Goal: Task Accomplishment & Management: Use online tool/utility

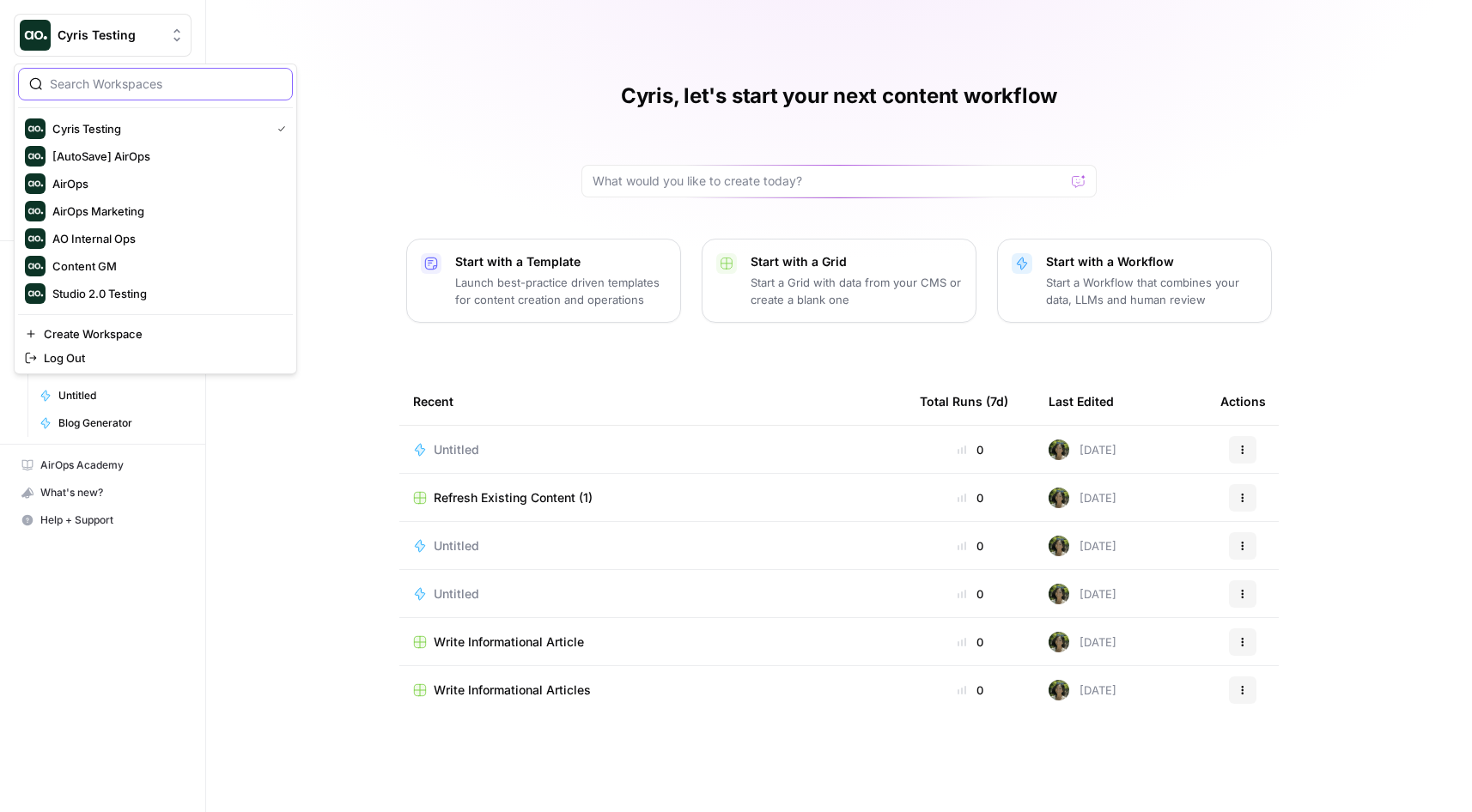
click at [224, 90] on input "search" at bounding box center [166, 84] width 232 height 17
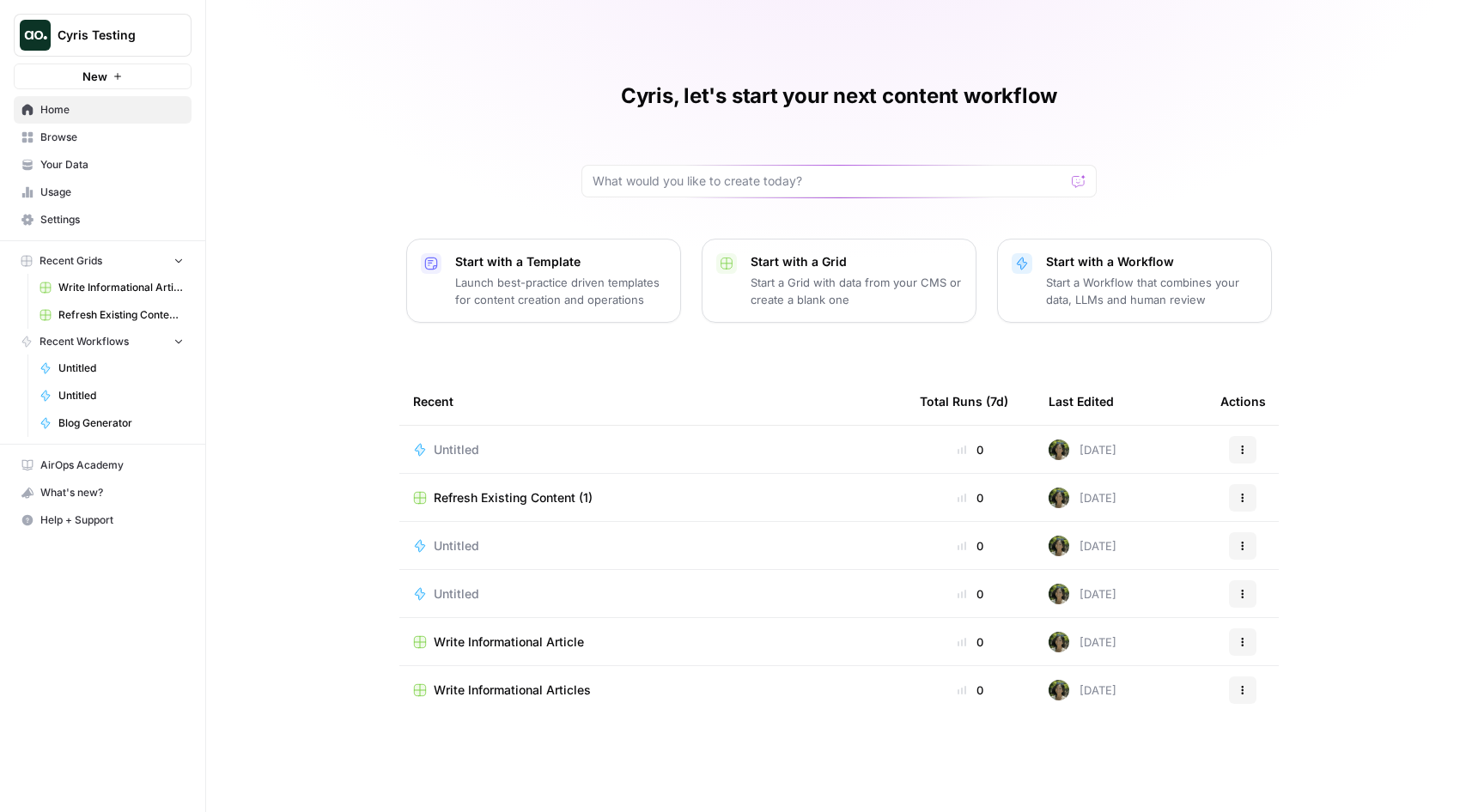
click at [377, 69] on div "Cyris, let's start your next content workflow Start with a Template Launch best…" at bounding box center [839, 406] width 1266 height 812
click at [90, 151] on link "Your Data" at bounding box center [102, 164] width 178 height 28
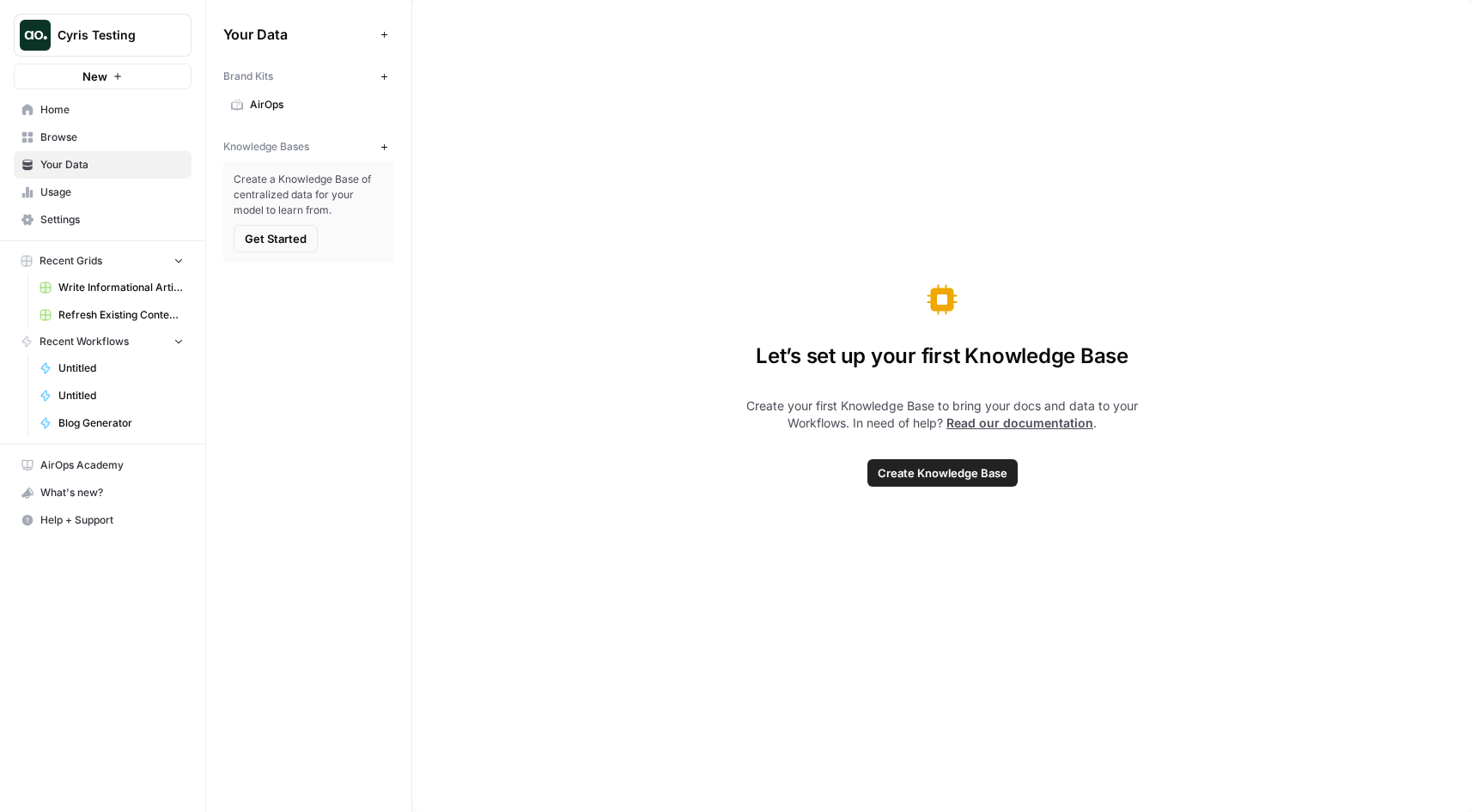
click at [119, 144] on span "Browse" at bounding box center [112, 137] width 144 height 15
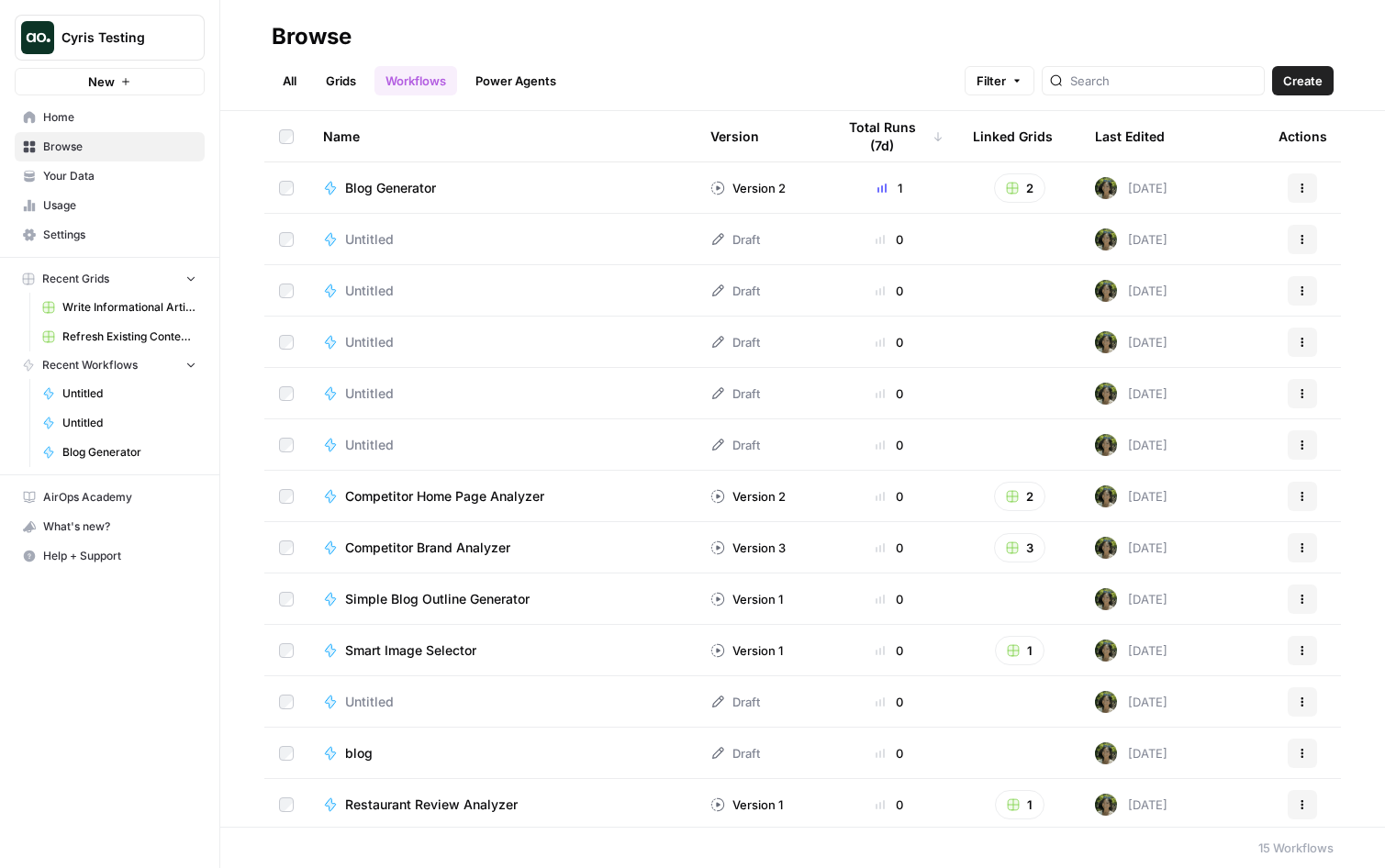
click at [149, 61] on div "Cyris Testing New" at bounding box center [110, 48] width 219 height 95
click at [149, 36] on span "Cyris Testing" at bounding box center [116, 37] width 111 height 18
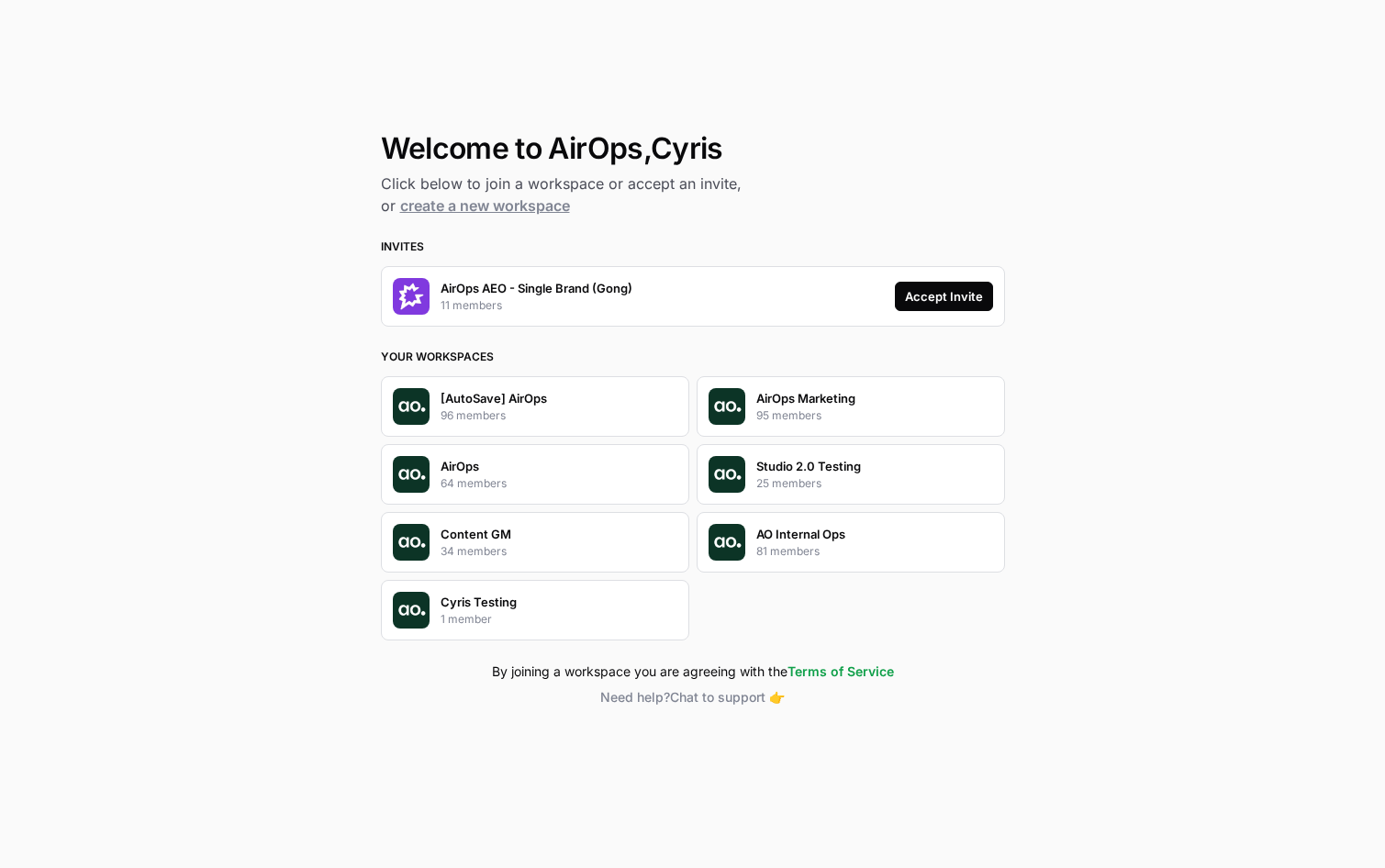
click at [941, 286] on button "Accept Invite" at bounding box center [943, 296] width 98 height 30
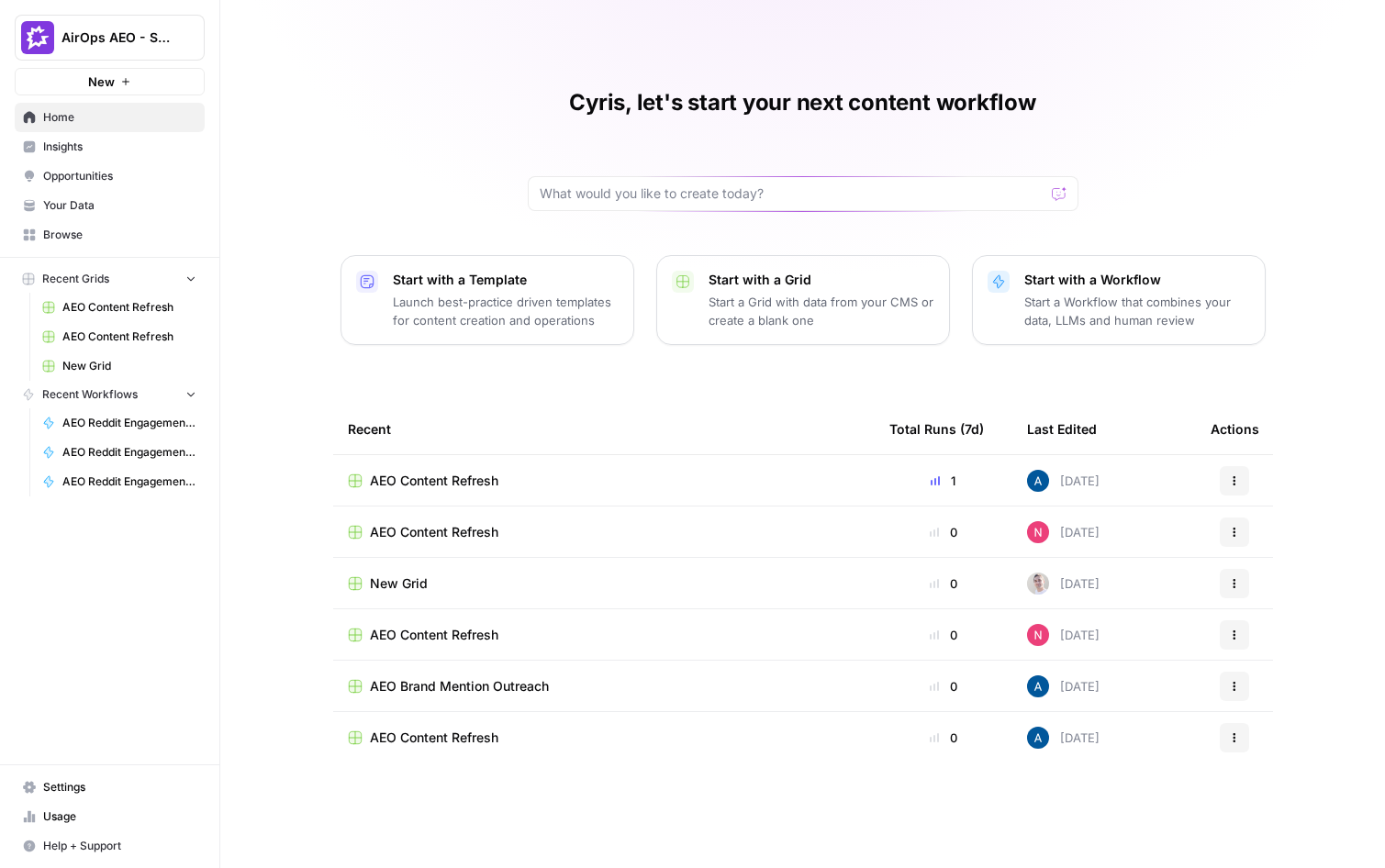
click at [109, 167] on link "Opportunities" at bounding box center [109, 176] width 190 height 30
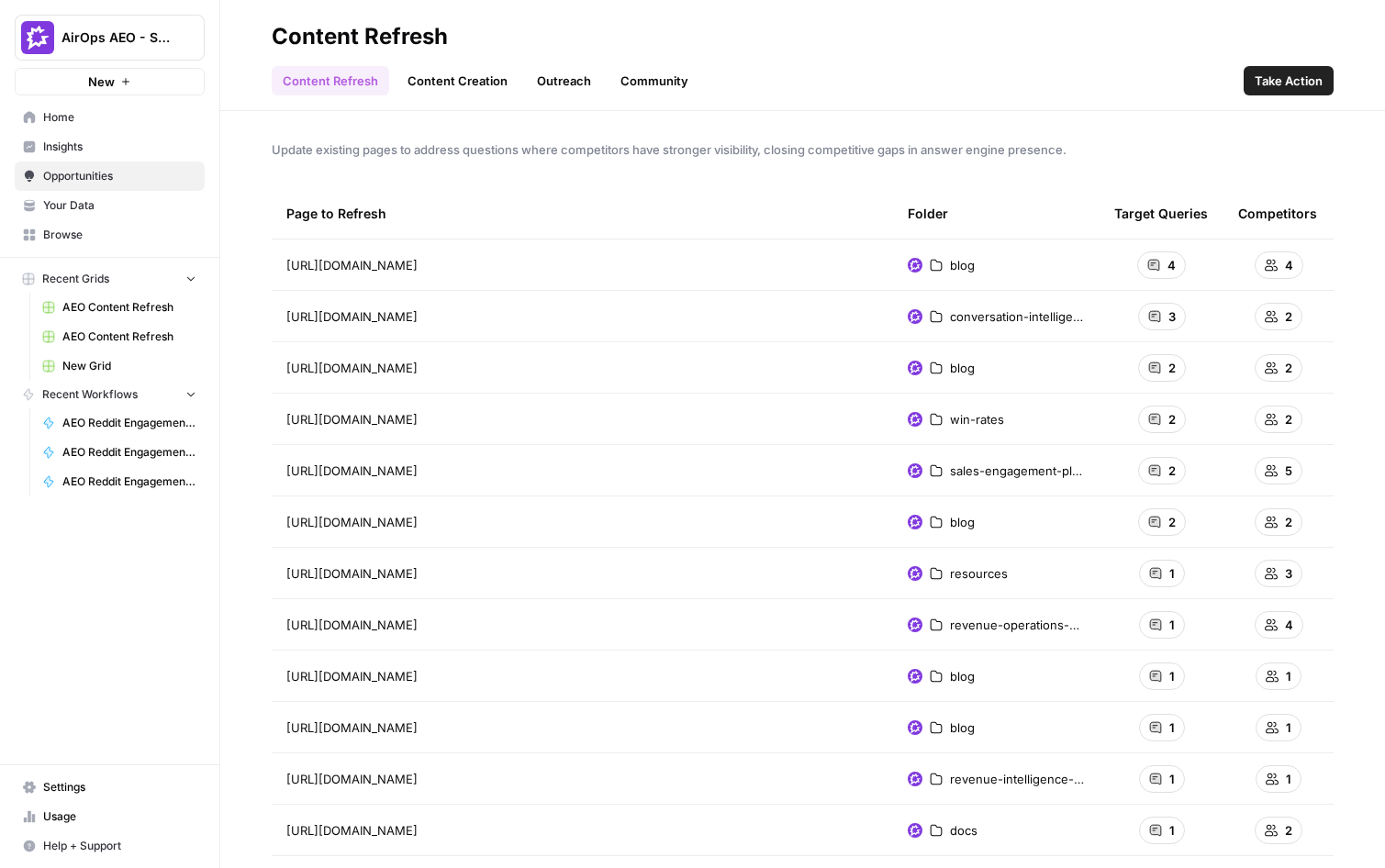
click at [623, 83] on link "Community" at bounding box center [654, 80] width 90 height 30
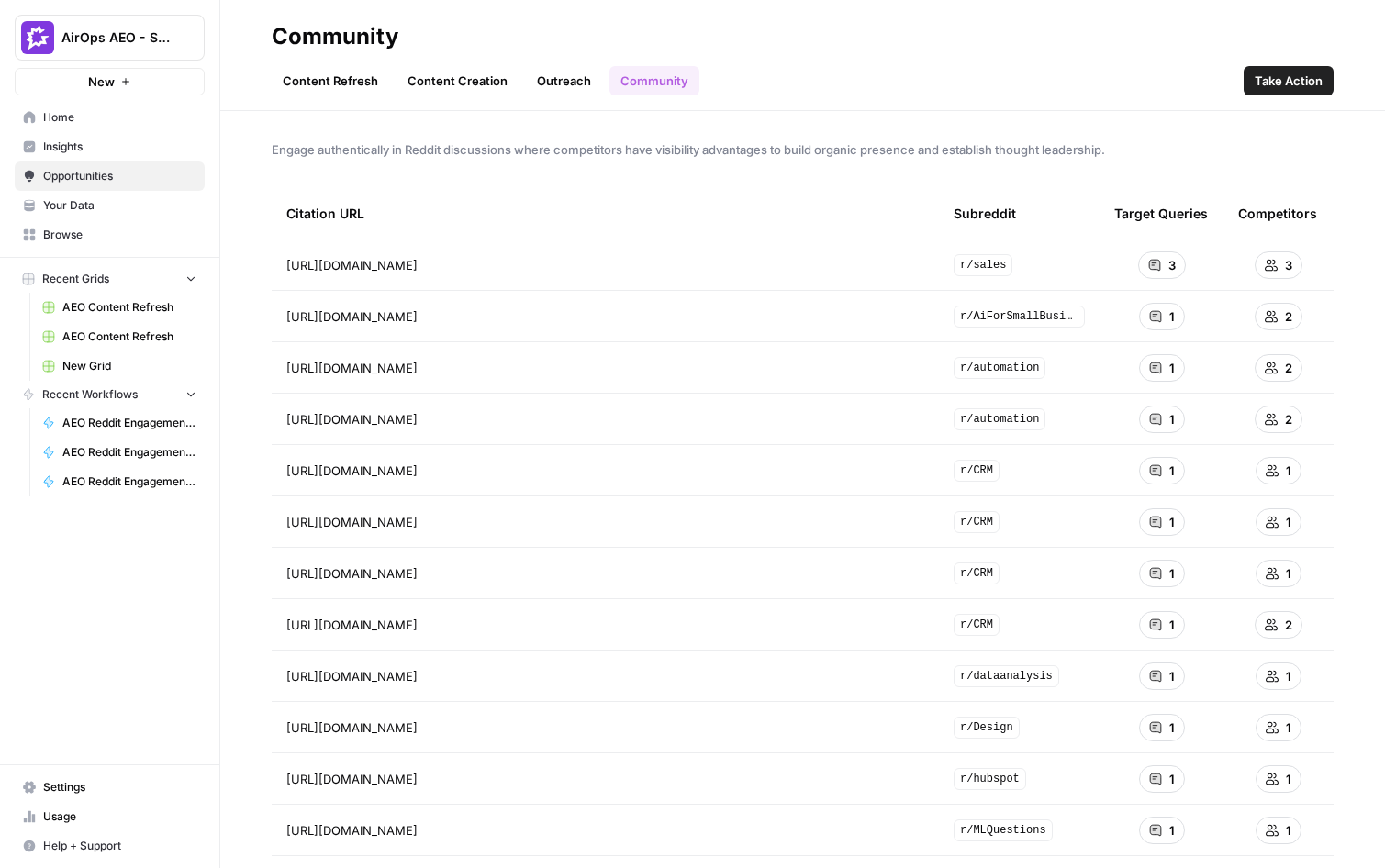
click at [539, 84] on link "Outreach" at bounding box center [564, 80] width 76 height 30
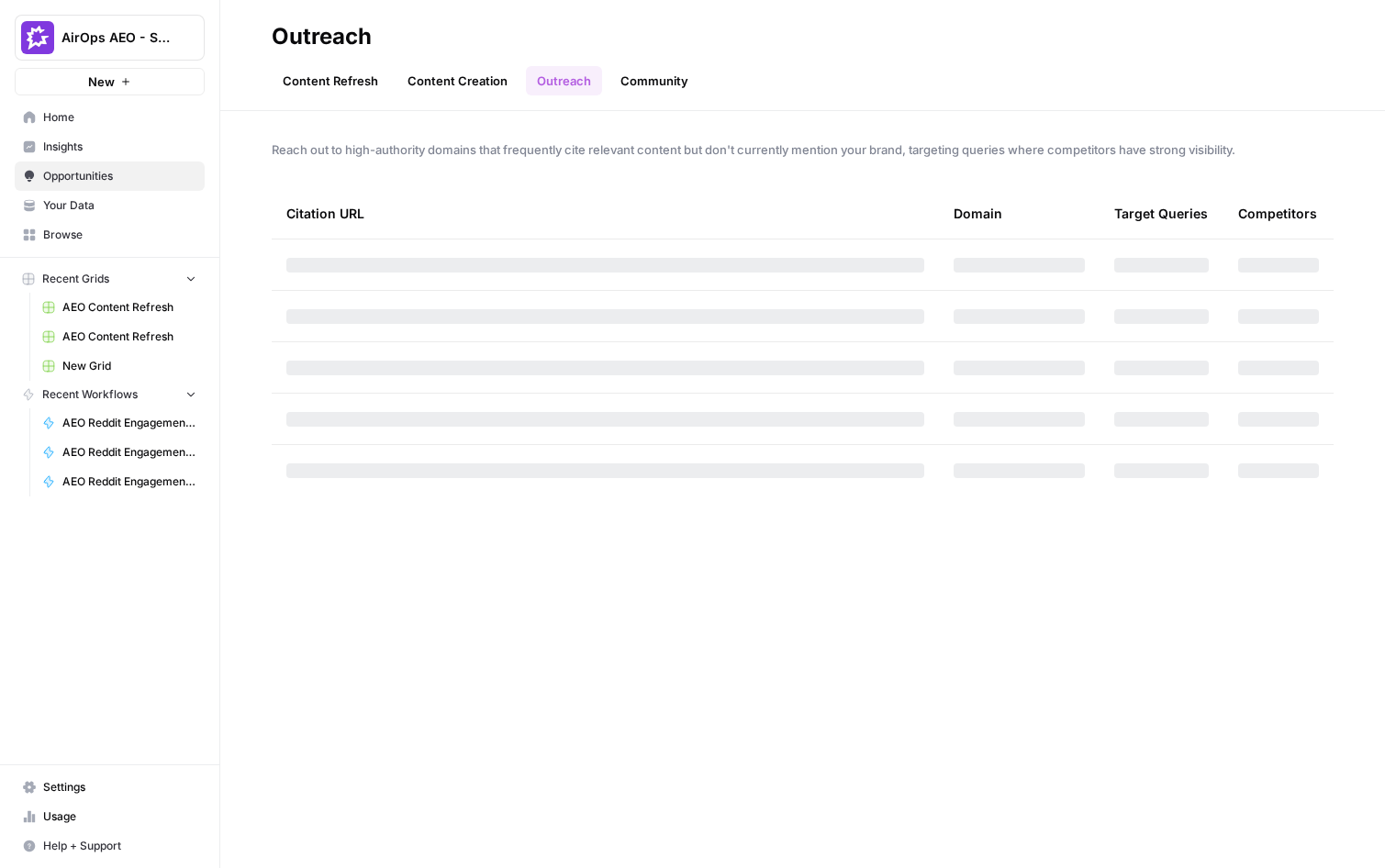
click at [332, 91] on link "Content Refresh" at bounding box center [330, 80] width 117 height 30
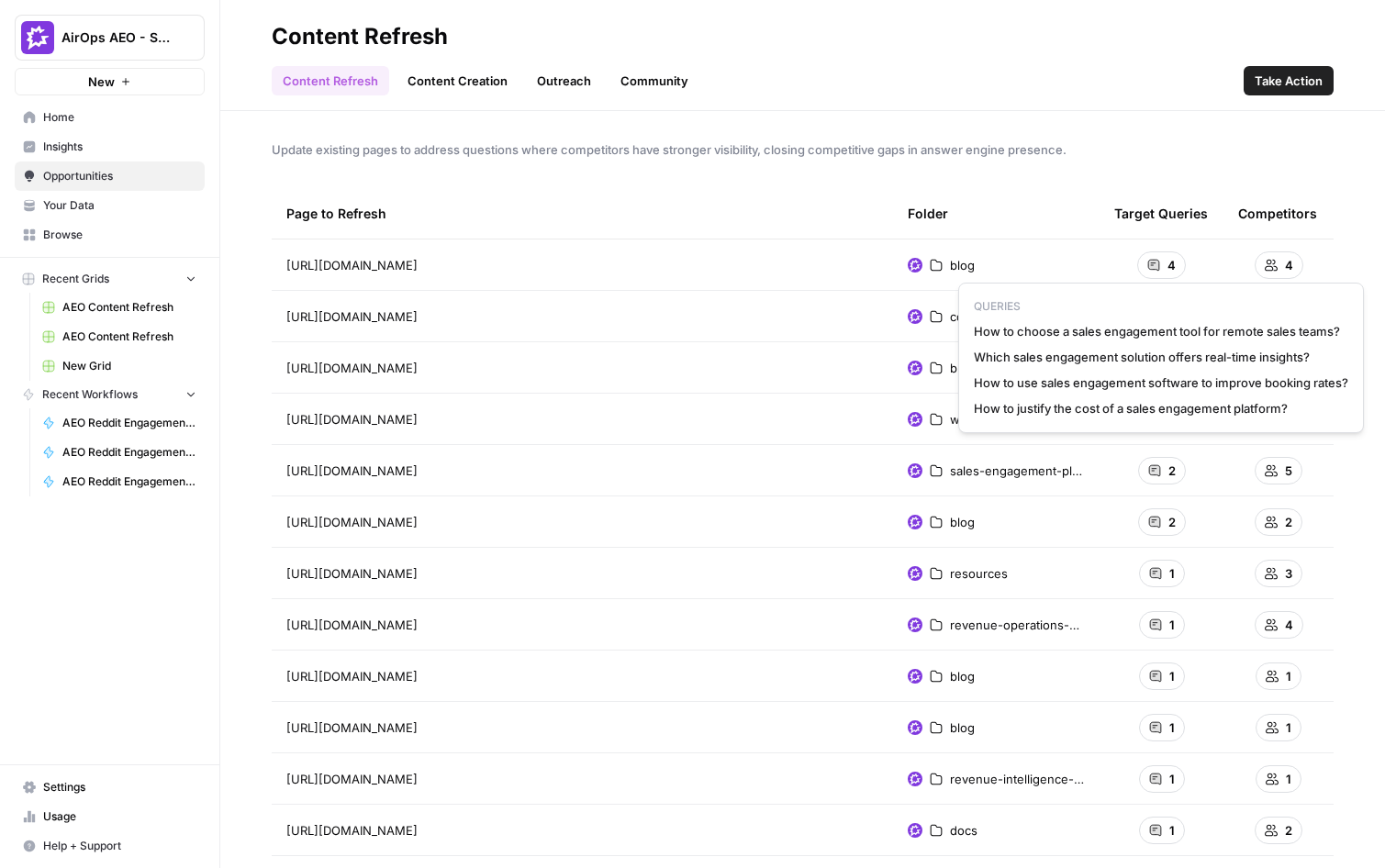
click at [1154, 265] on icon at bounding box center [1154, 265] width 11 height 11
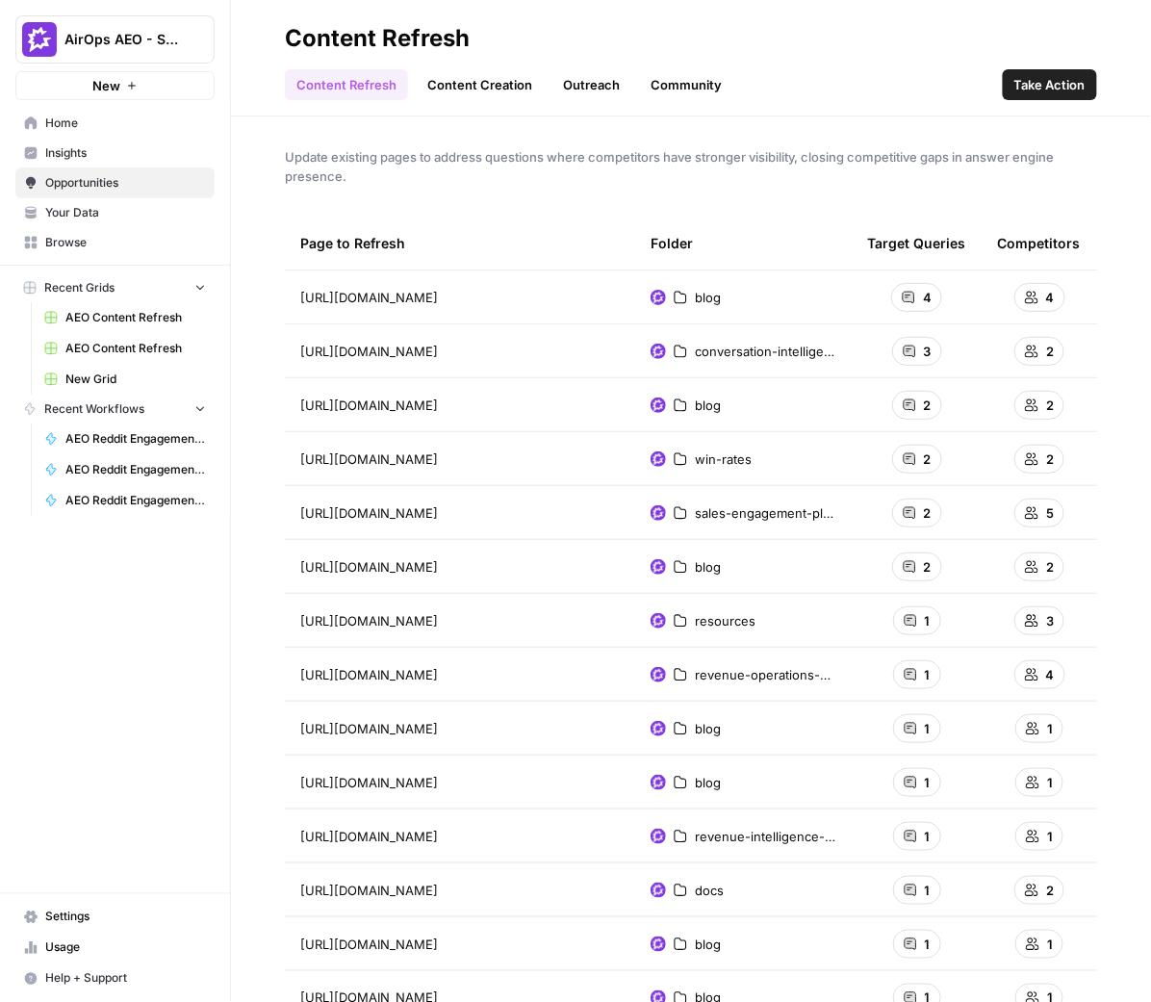
click at [574, 308] on td "https://www.gong.io/blog/sales-engagement-platform/" at bounding box center [460, 296] width 350 height 53
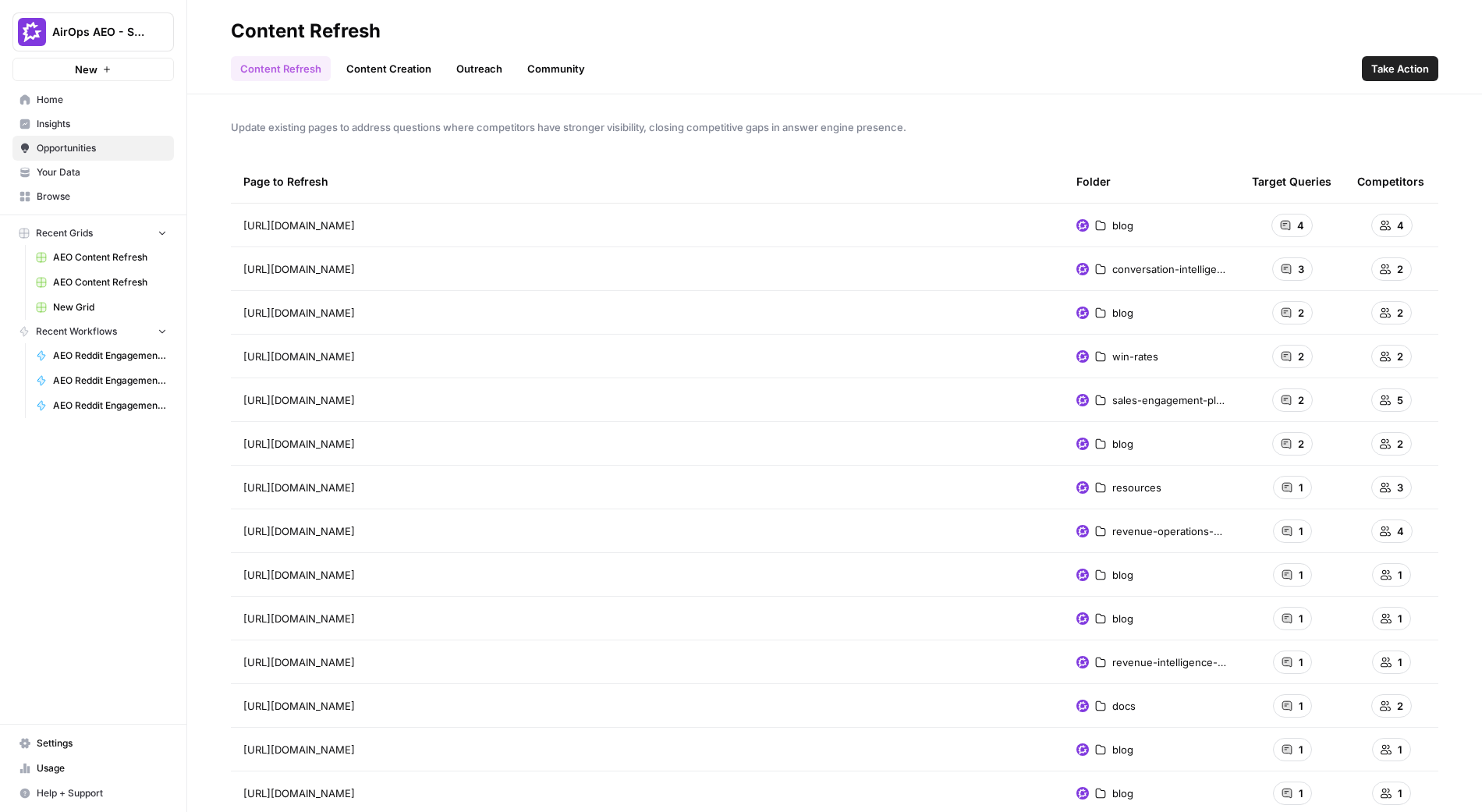
click at [1095, 230] on icon at bounding box center [1100, 224] width 11 height 11
click at [99, 121] on span "Insights" at bounding box center [101, 123] width 131 height 14
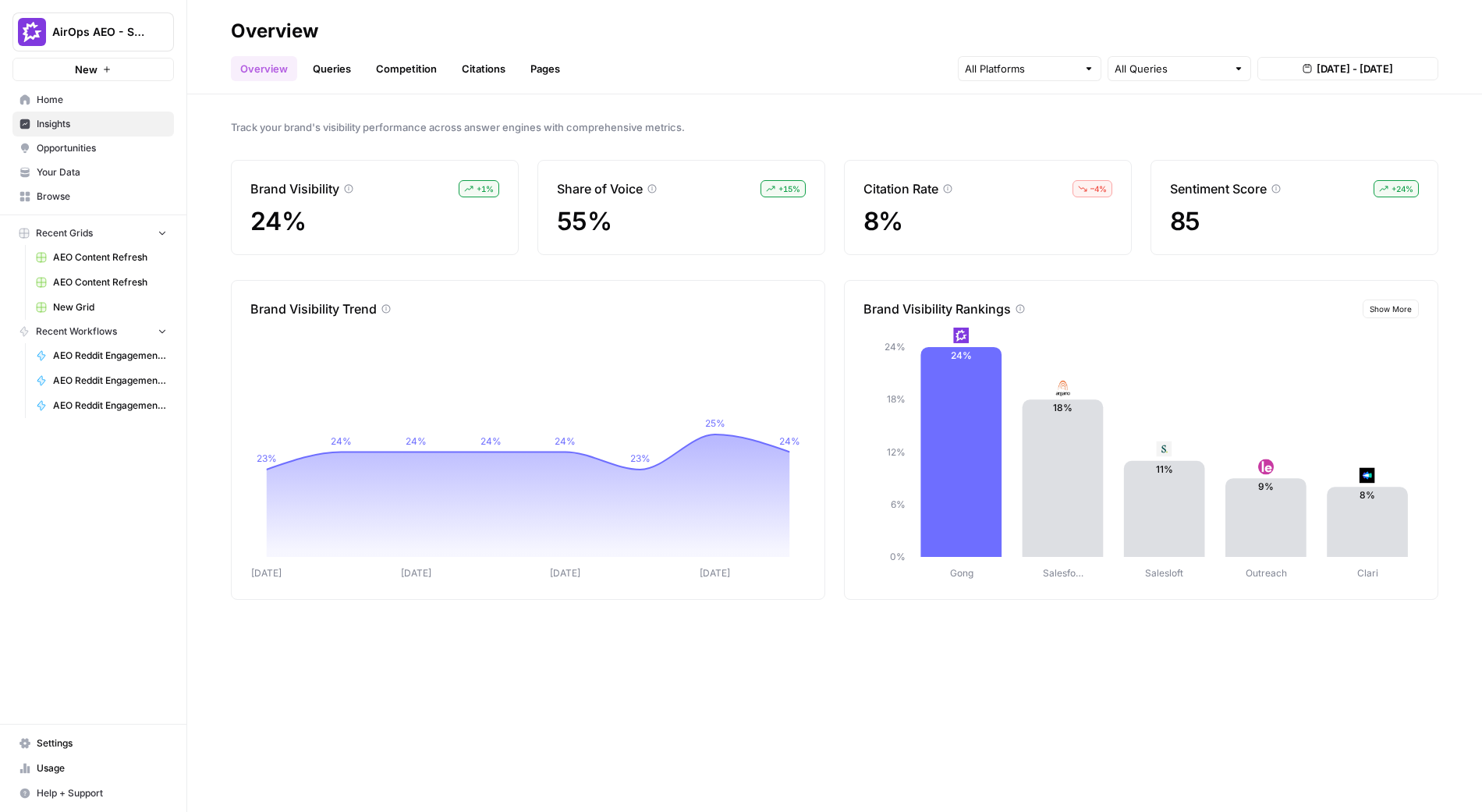
click at [93, 152] on span "Opportunities" at bounding box center [101, 147] width 131 height 14
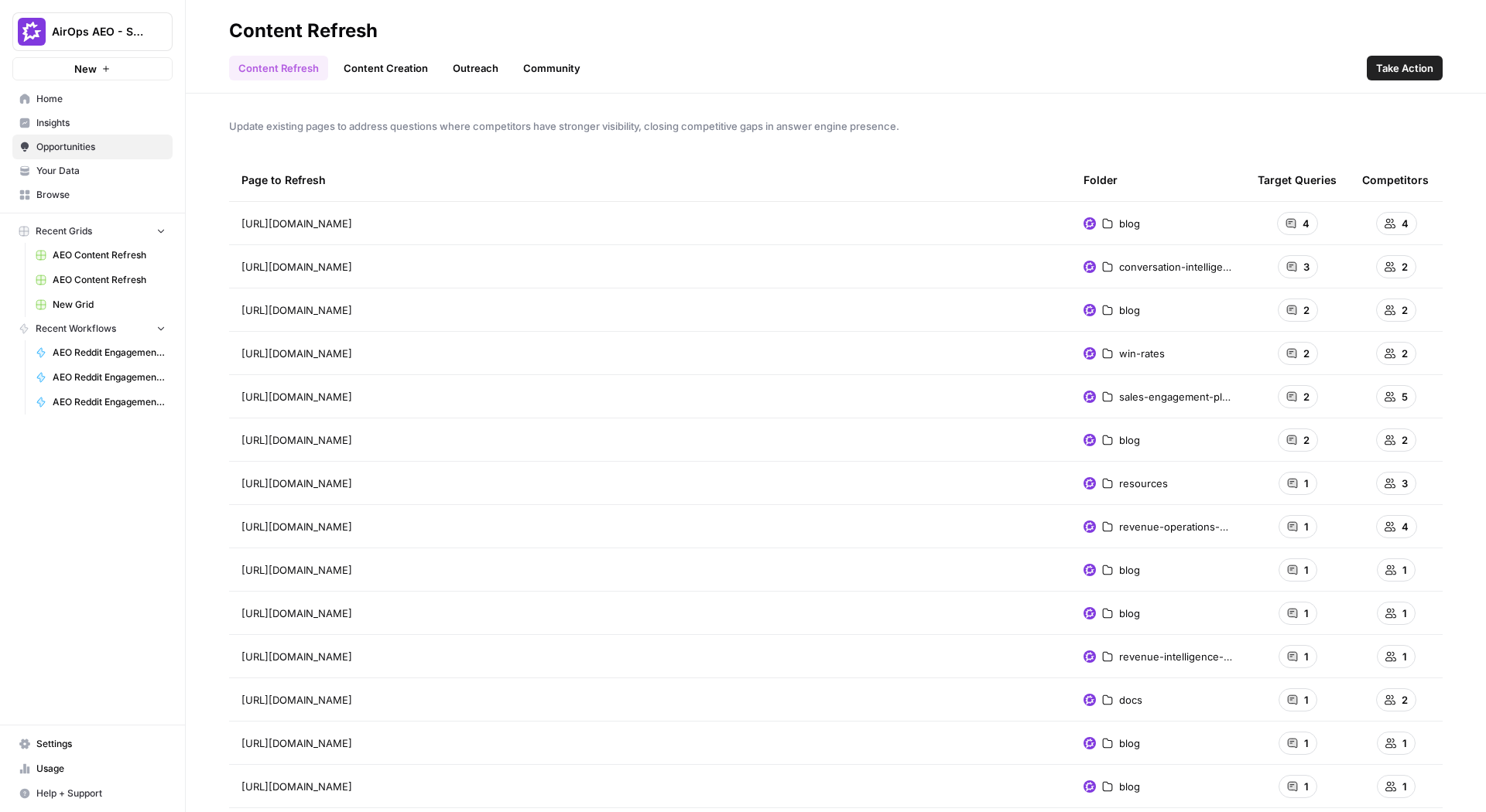
click at [1167, 126] on span "Update existing pages to address questions where competitors have stronger visi…" at bounding box center [835, 125] width 1213 height 15
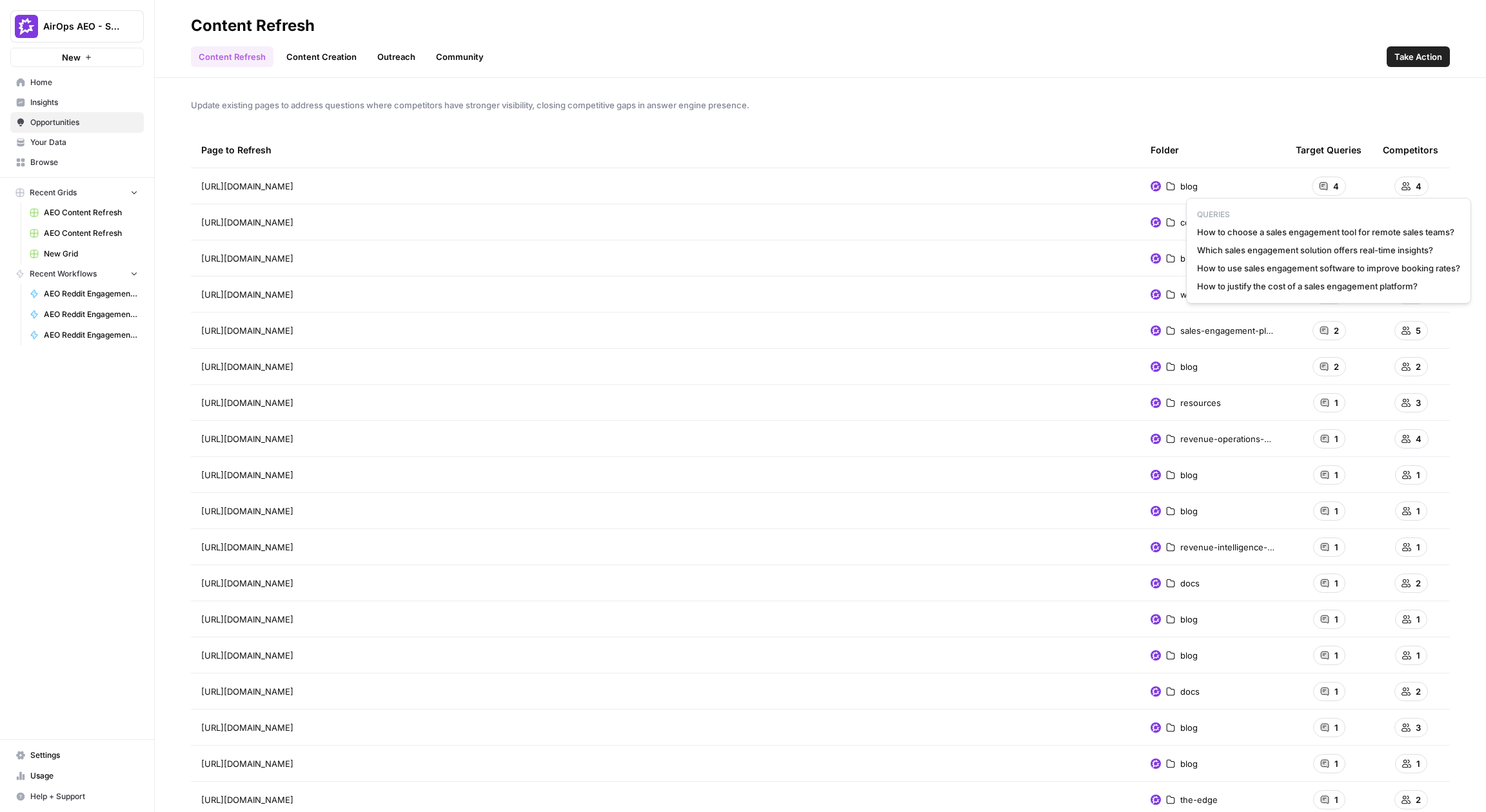
click at [973, 94] on div "Update existing pages to address questions where competitors have stronger visi…" at bounding box center [820, 445] width 1331 height 734
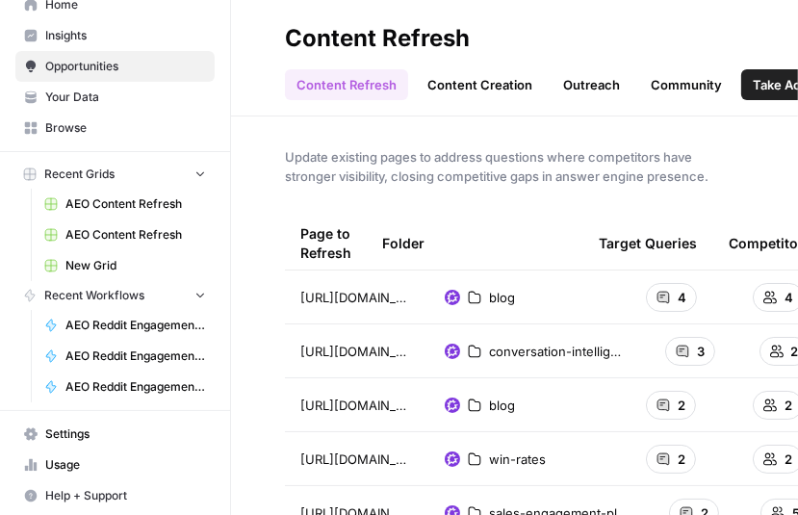
click at [206, 174] on icon "button" at bounding box center [199, 172] width 13 height 13
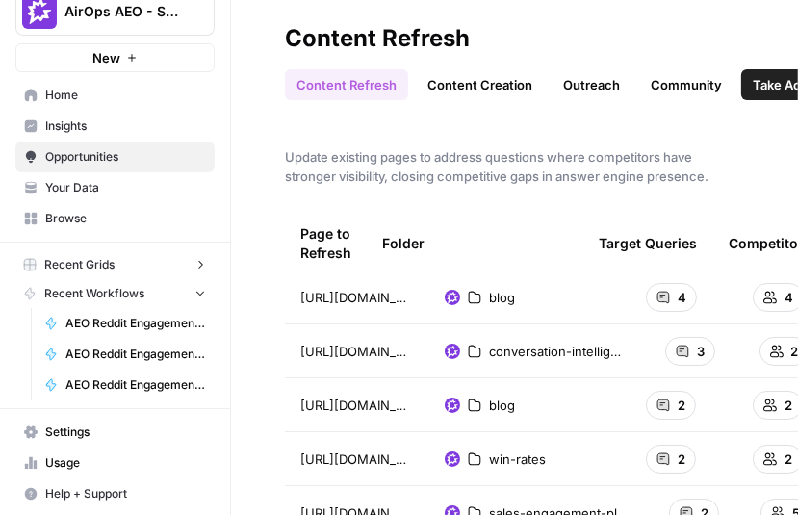
scroll to position [27, 0]
click at [199, 297] on icon "button" at bounding box center [199, 293] width 13 height 13
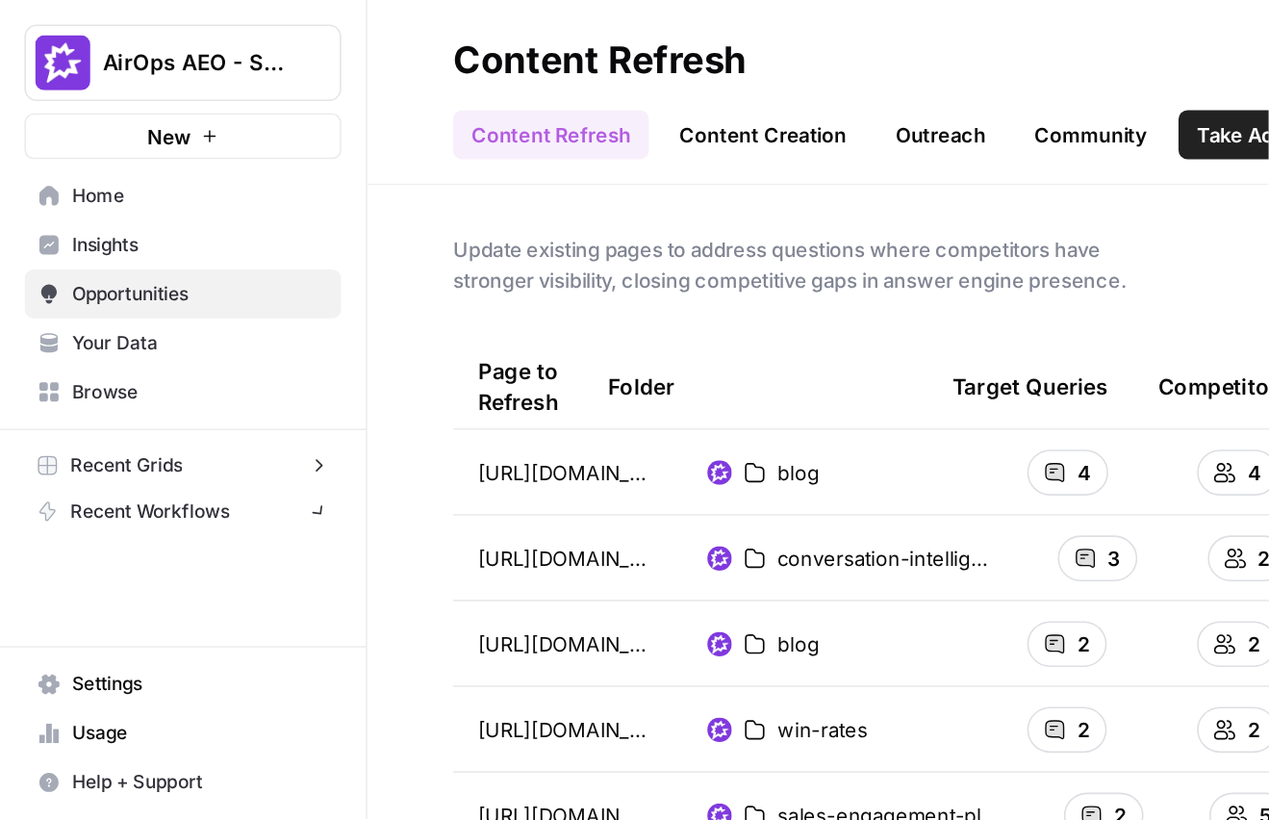
scroll to position [0, 0]
